Goal: Information Seeking & Learning: Find specific fact

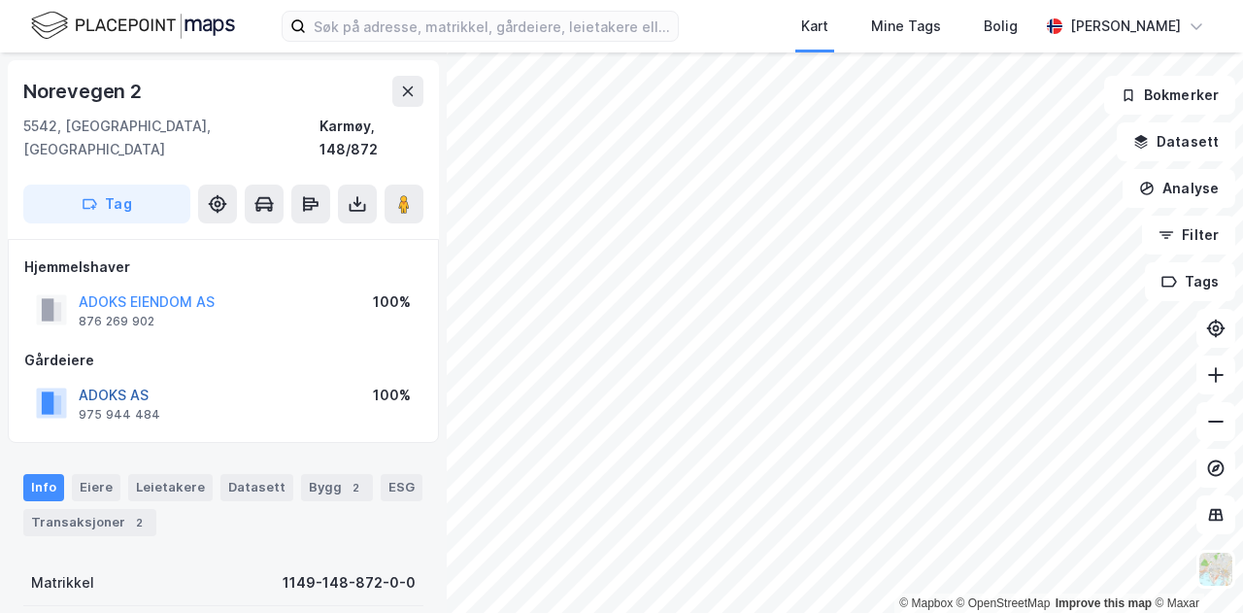
click at [0, 0] on button "ADOKS AS" at bounding box center [0, 0] width 0 height 0
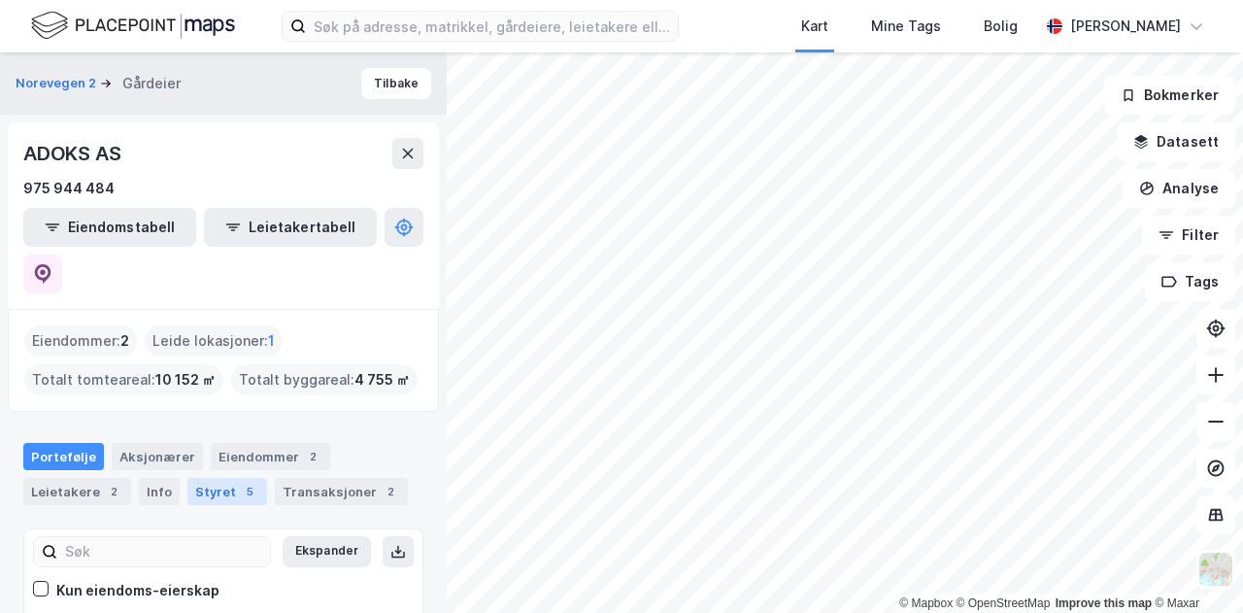
click at [214, 478] on div "Styret 5" at bounding box center [227, 491] width 80 height 27
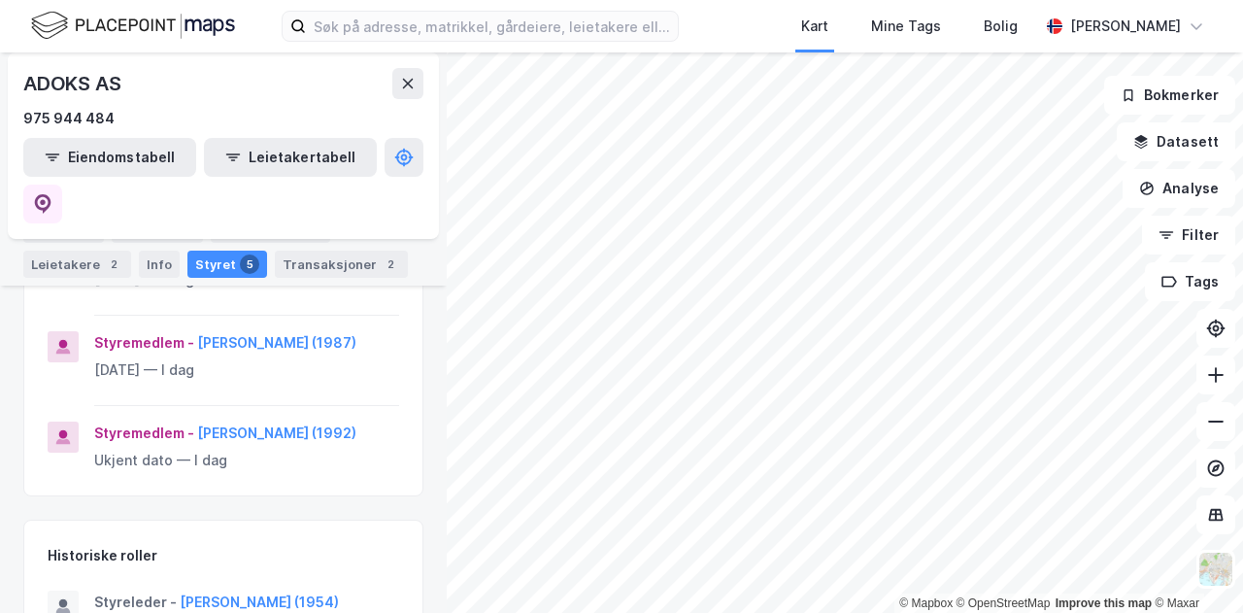
scroll to position [583, 0]
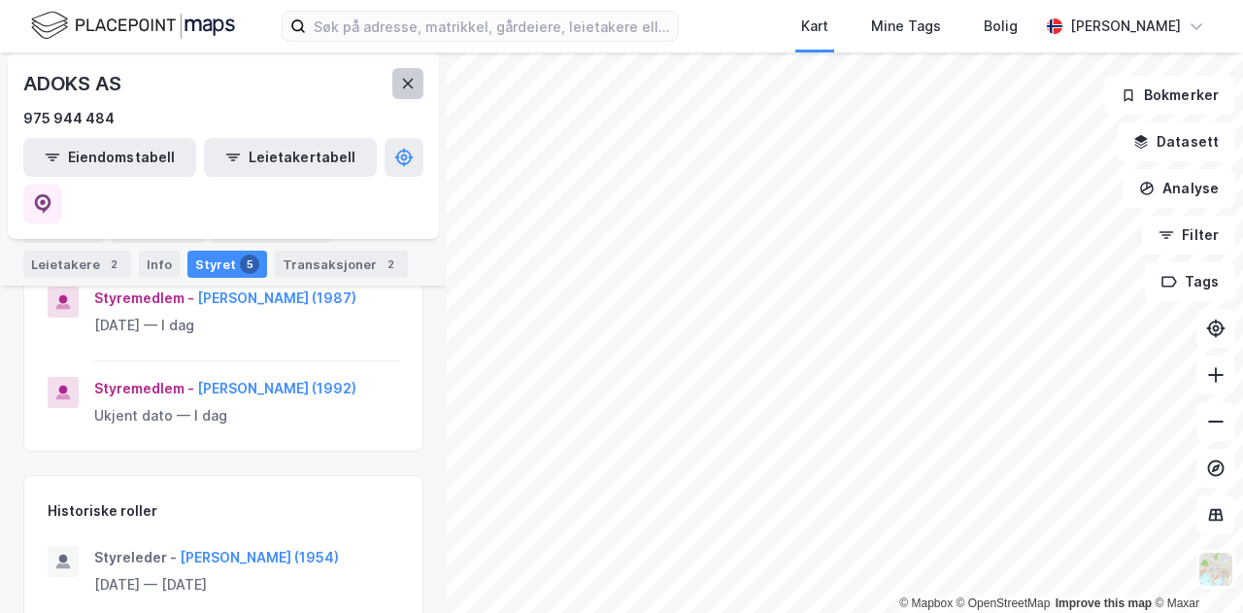
click at [404, 71] on button at bounding box center [407, 83] width 31 height 31
